Goal: Find specific page/section

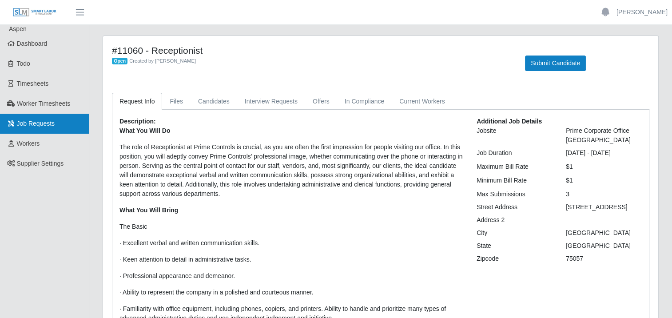
click at [39, 120] on span "Job Requests" at bounding box center [36, 123] width 38 height 7
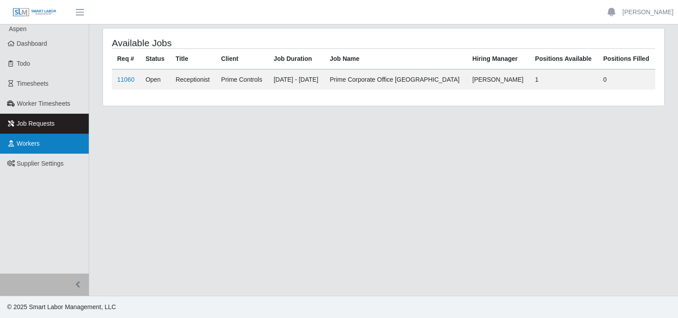
click at [36, 147] on span "Workers" at bounding box center [28, 143] width 23 height 7
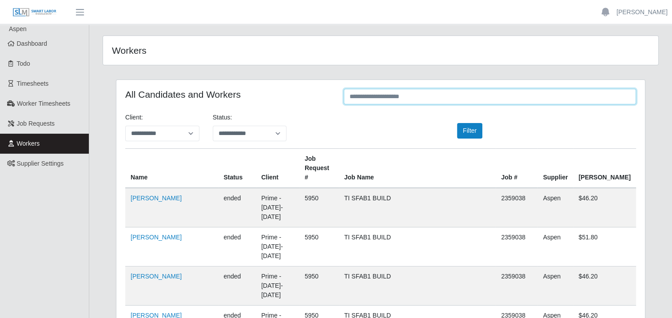
click at [371, 96] on input "text" at bounding box center [490, 97] width 292 height 16
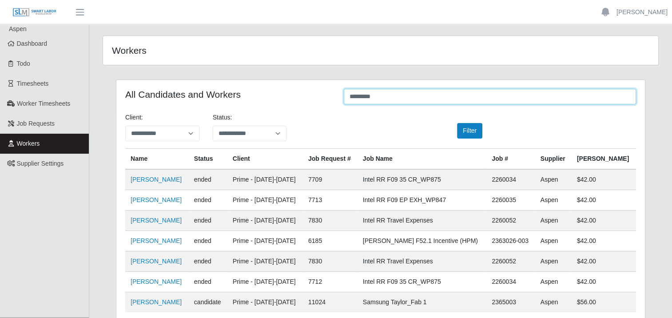
type input "*********"
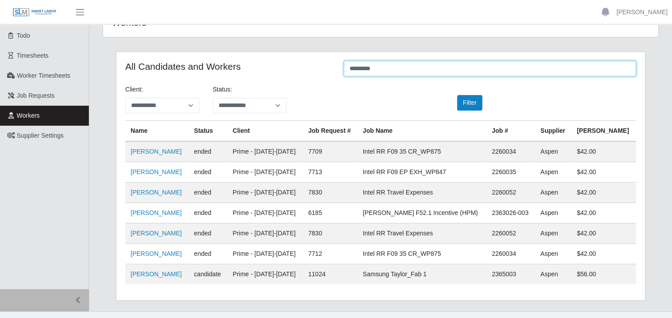
scroll to position [43, 0]
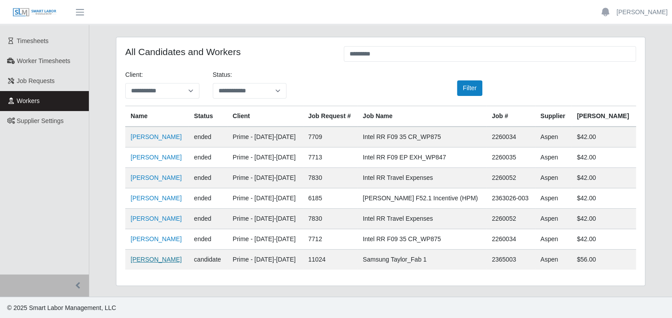
click at [164, 259] on link "[PERSON_NAME]" at bounding box center [156, 259] width 51 height 7
